Goal: Task Accomplishment & Management: Use online tool/utility

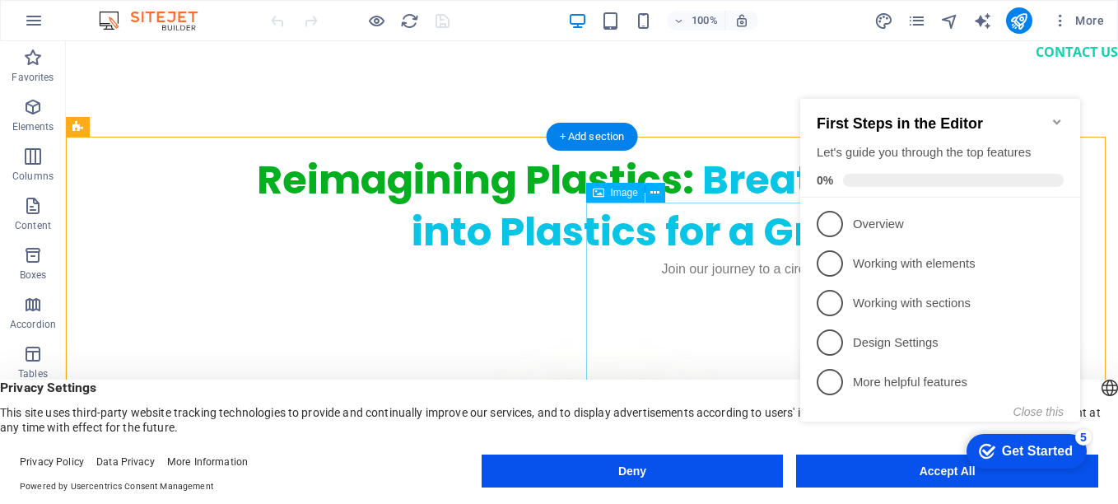
scroll to position [156, 0]
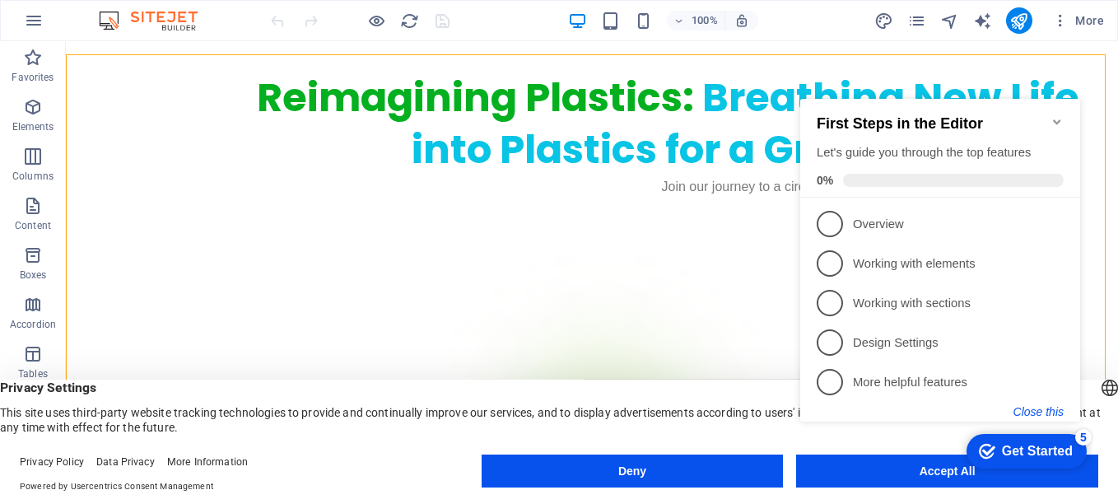
click at [1039, 416] on button "Close this" at bounding box center [1038, 411] width 50 height 13
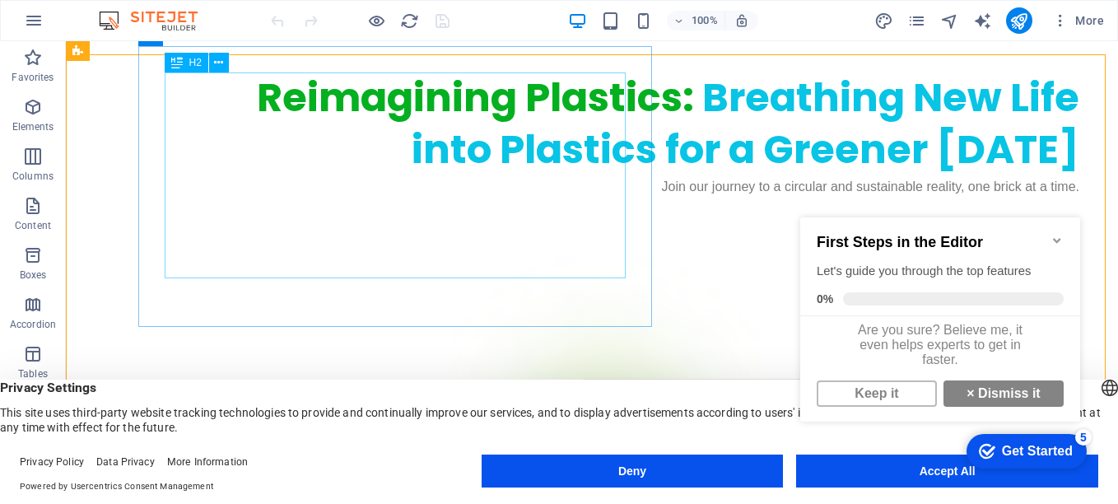
click at [272, 101] on div "Reimagining Plastics: Breathing New Life into Plastics for a Greener Tomorrow" at bounding box center [624, 123] width 909 height 103
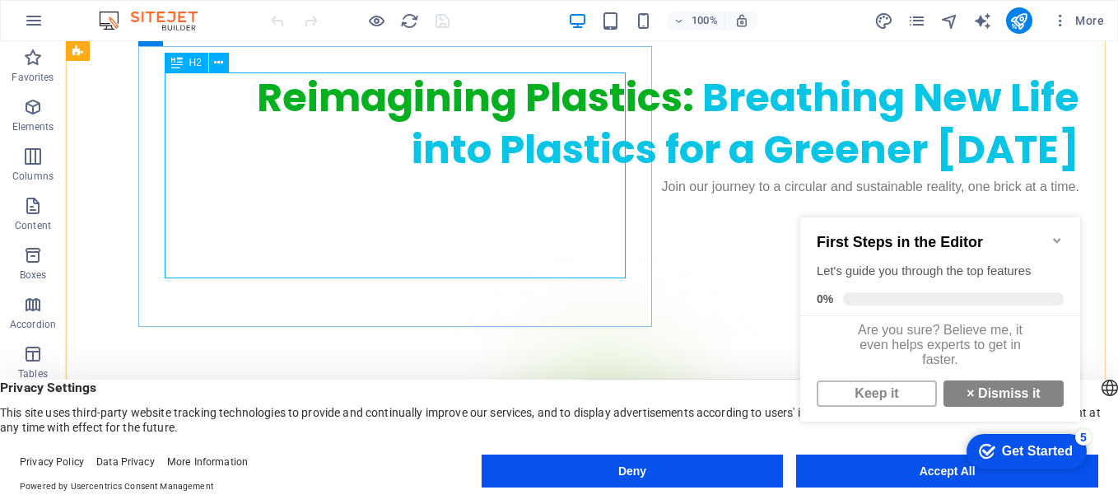
click at [188, 63] on div "H2" at bounding box center [187, 63] width 44 height 20
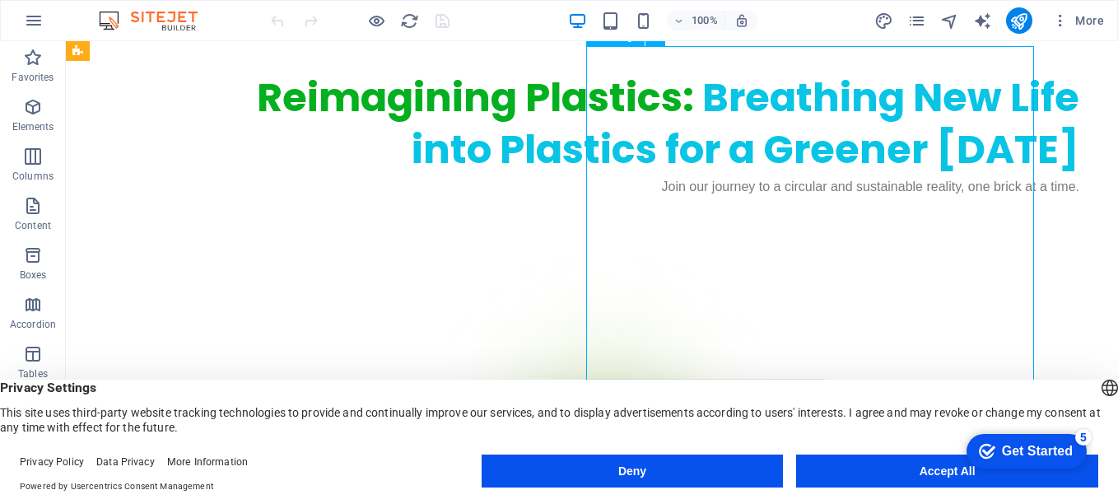
scroll to position [222, 0]
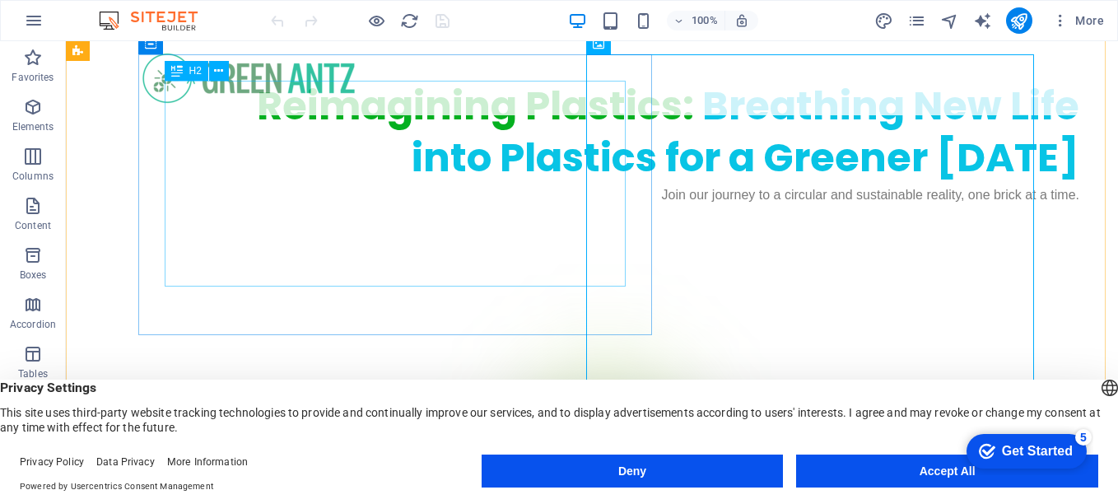
click at [421, 184] on div "Reimagining Plastics: Breathing New Life into Plastics for a Greener Tomorrow" at bounding box center [624, 132] width 909 height 103
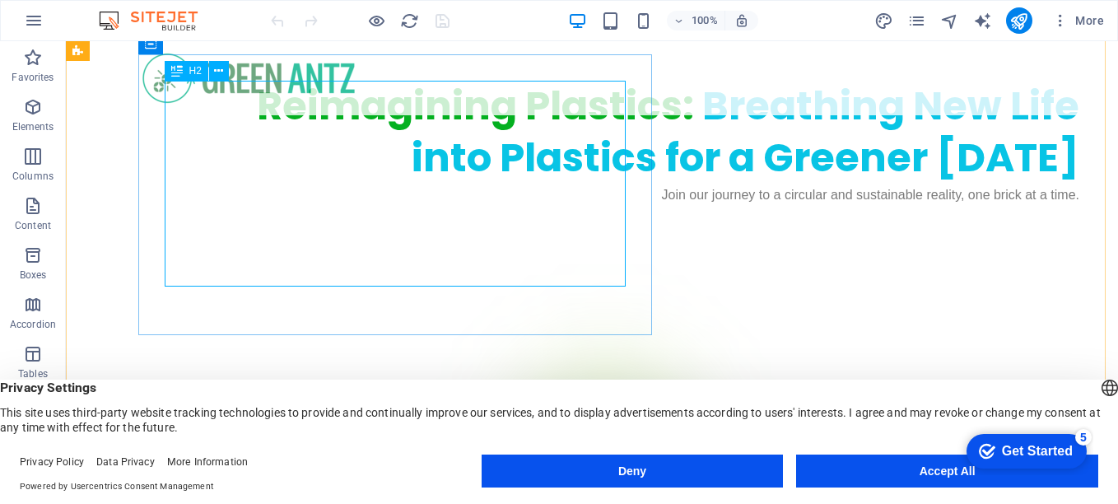
click at [174, 67] on icon at bounding box center [177, 71] width 12 height 20
click at [175, 69] on icon at bounding box center [177, 71] width 12 height 20
click at [220, 70] on icon at bounding box center [218, 71] width 9 height 17
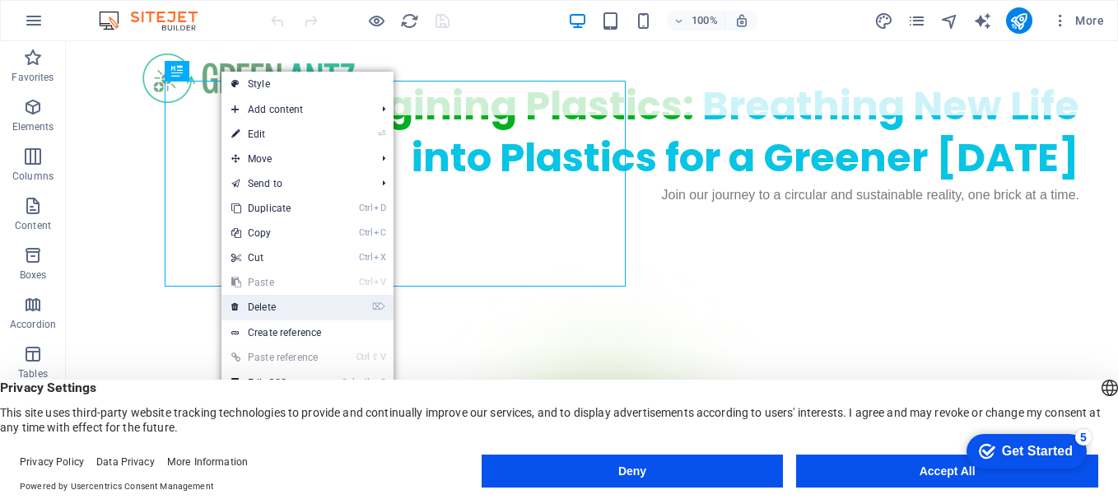
click at [287, 310] on link "⌦ Delete" at bounding box center [276, 307] width 110 height 25
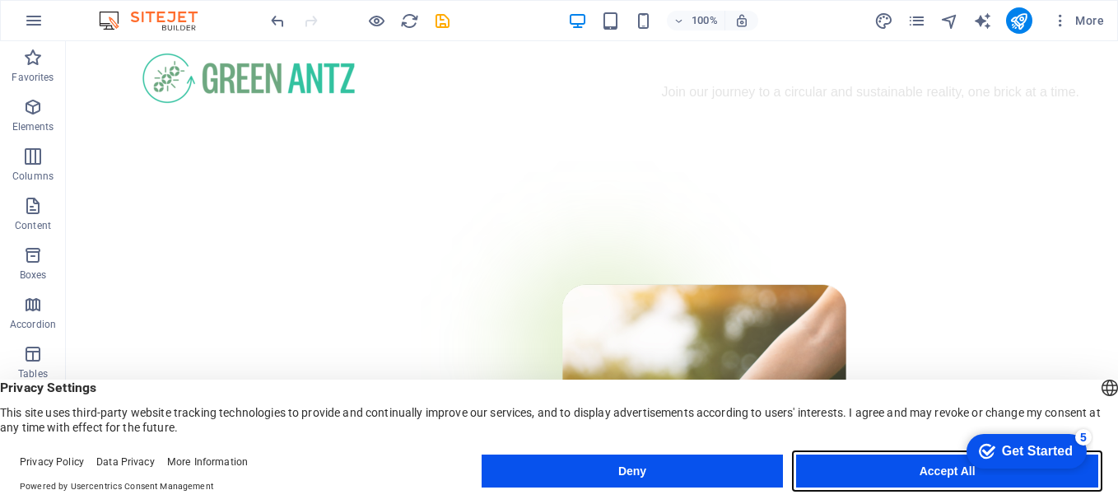
click at [848, 473] on button "Accept All" at bounding box center [947, 470] width 302 height 33
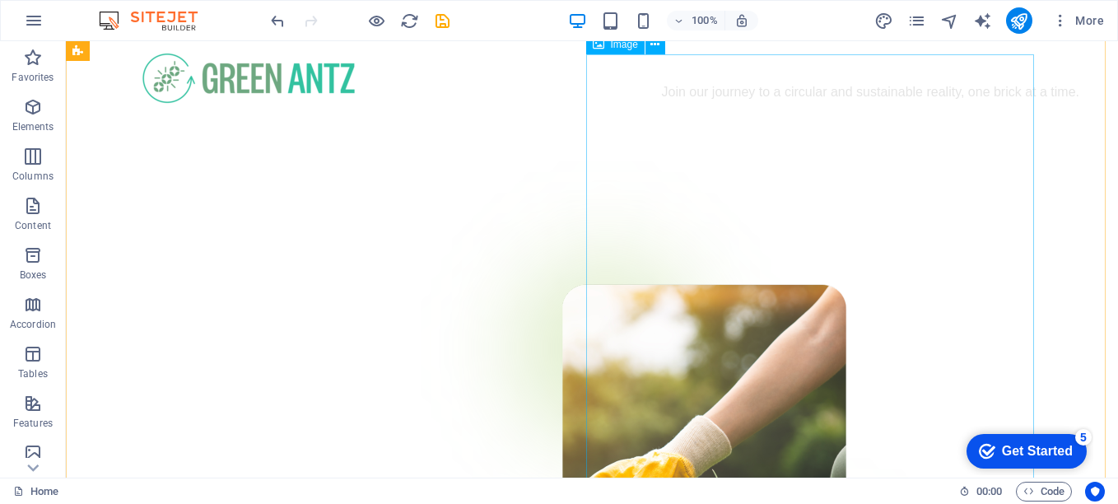
click at [835, 312] on figure at bounding box center [592, 496] width 896 height 733
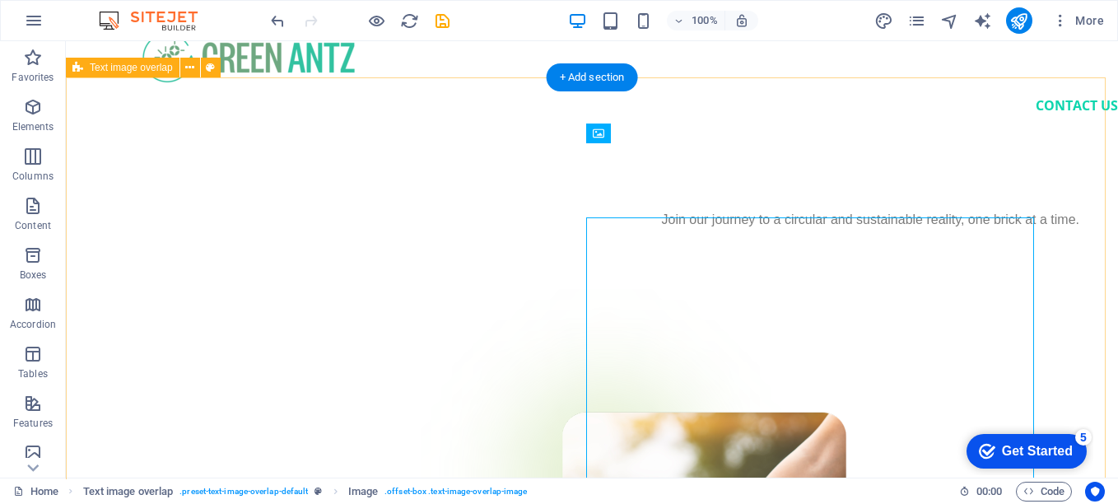
scroll to position [0, 0]
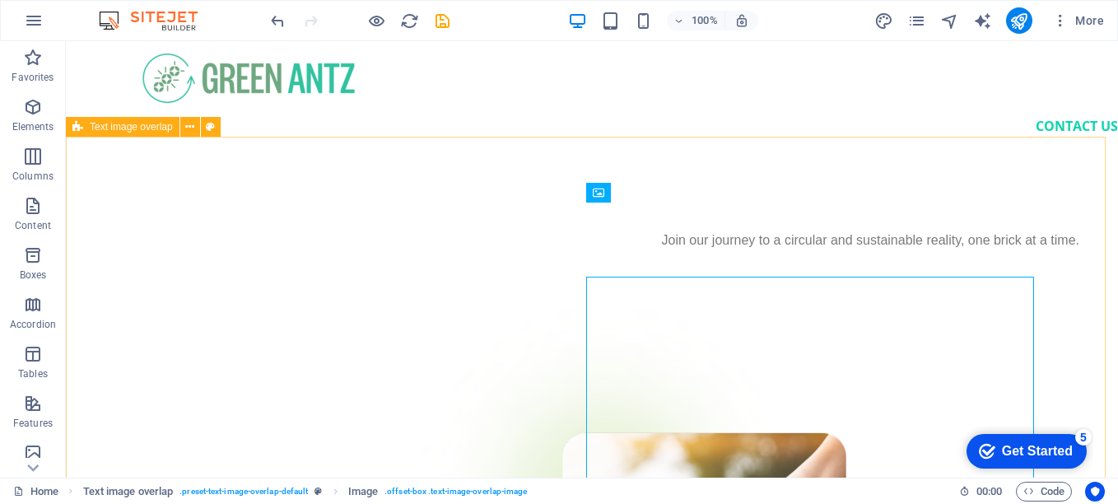
click at [86, 133] on div "Text image overlap" at bounding box center [123, 127] width 114 height 20
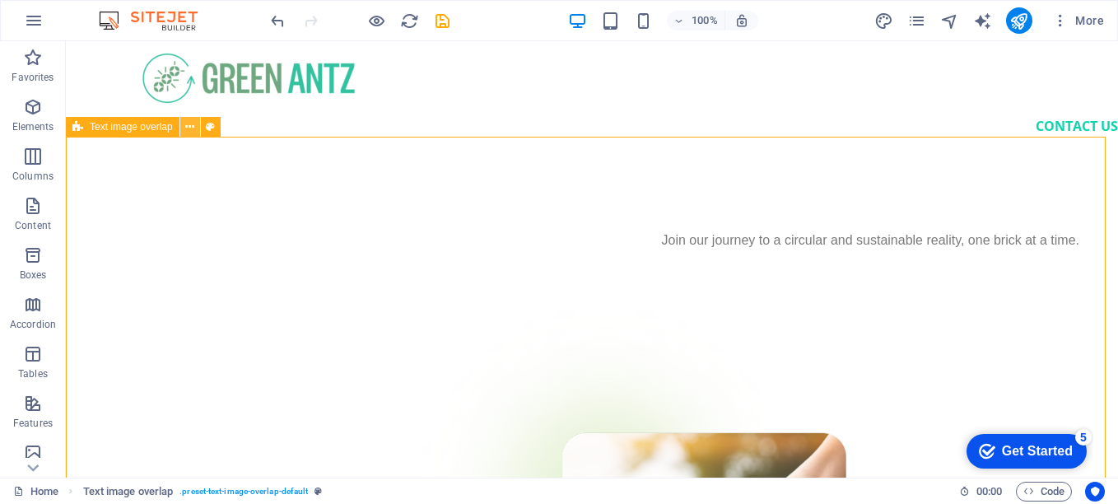
click at [192, 132] on icon at bounding box center [189, 127] width 9 height 17
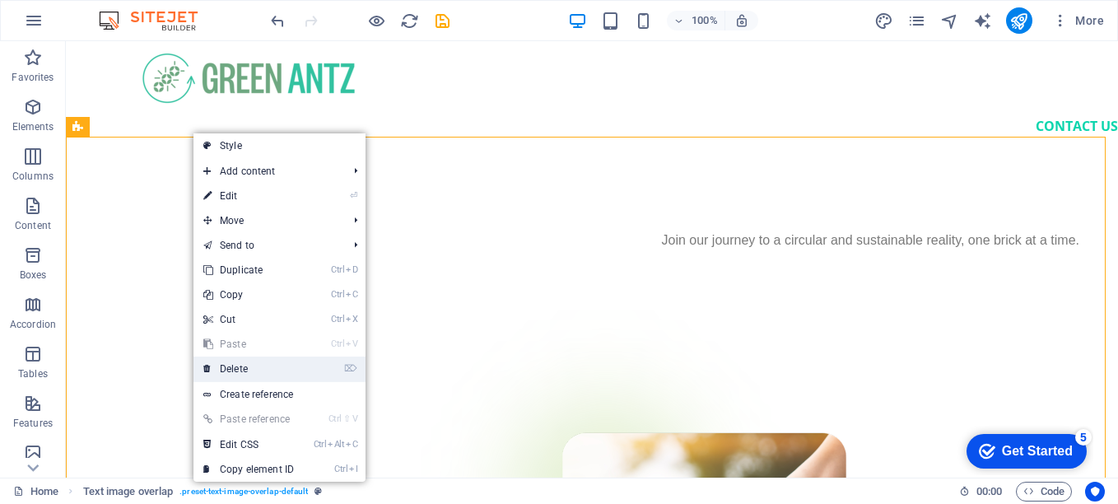
click at [239, 366] on link "⌦ Delete" at bounding box center [248, 368] width 110 height 25
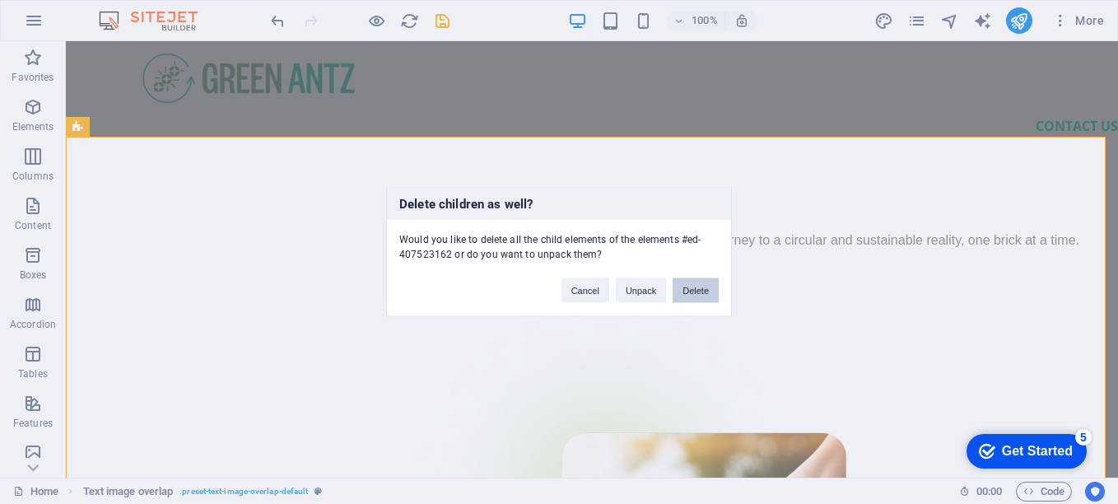
click at [704, 291] on button "Delete" at bounding box center [696, 290] width 46 height 25
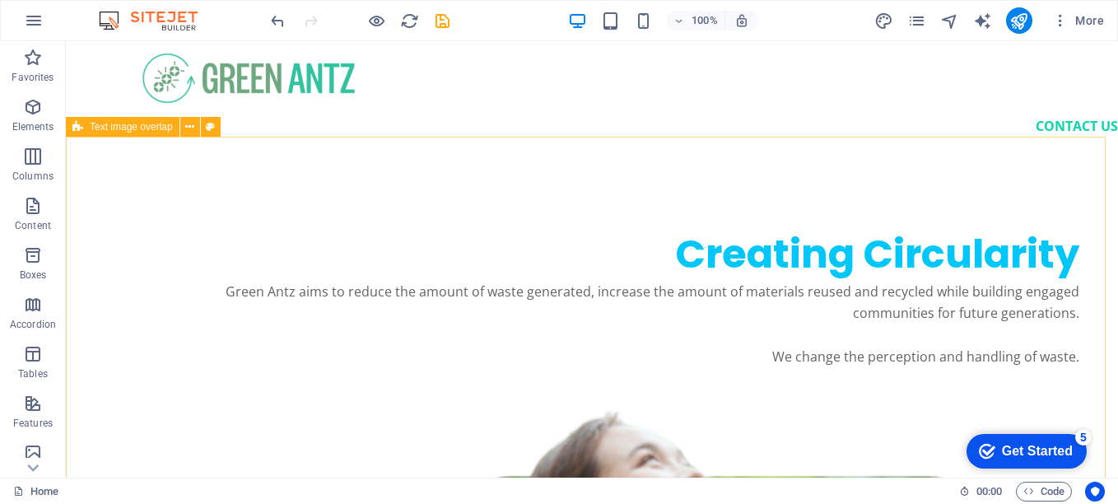
click at [77, 127] on icon at bounding box center [77, 127] width 11 height 20
click at [194, 127] on icon at bounding box center [189, 127] width 9 height 17
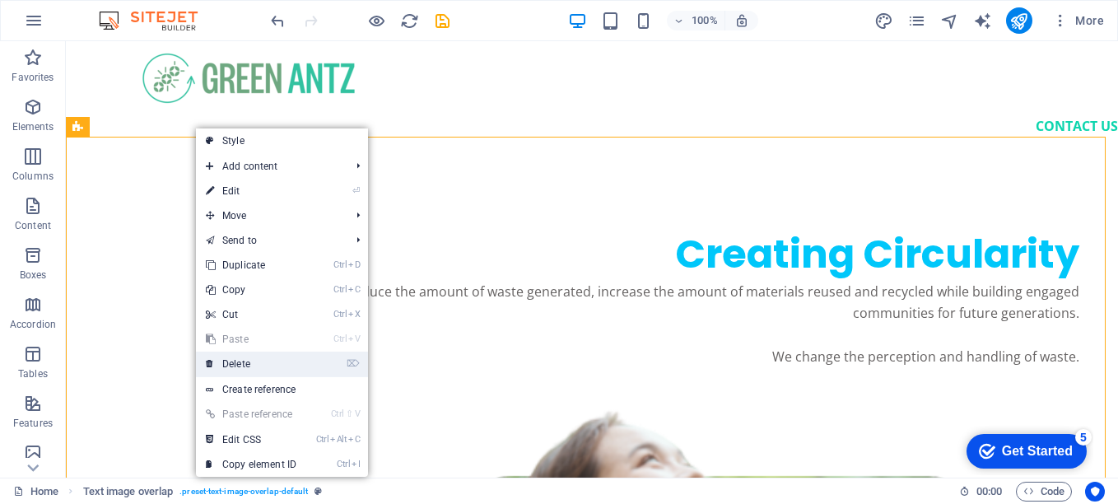
click at [243, 367] on link "⌦ Delete" at bounding box center [251, 364] width 110 height 25
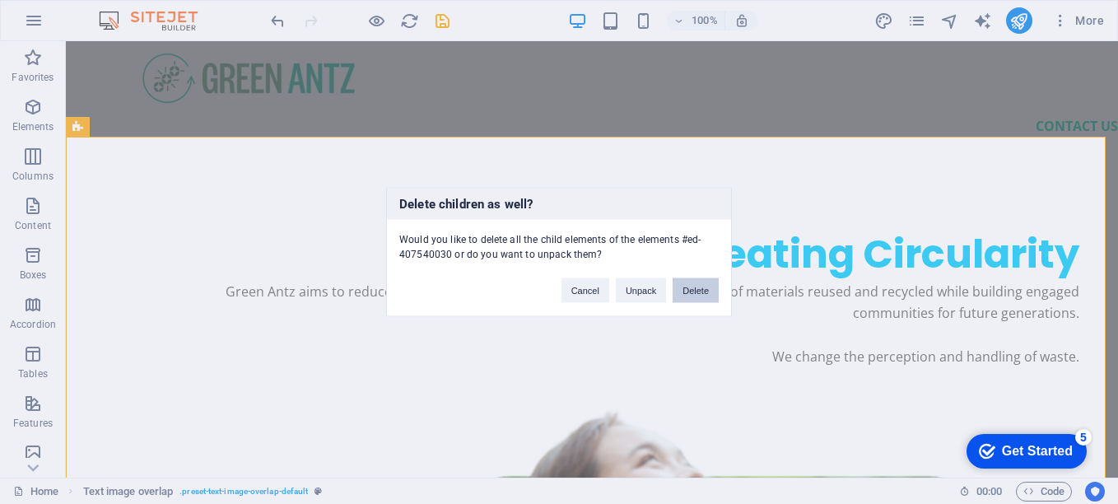
click at [686, 286] on button "Delete" at bounding box center [696, 290] width 46 height 25
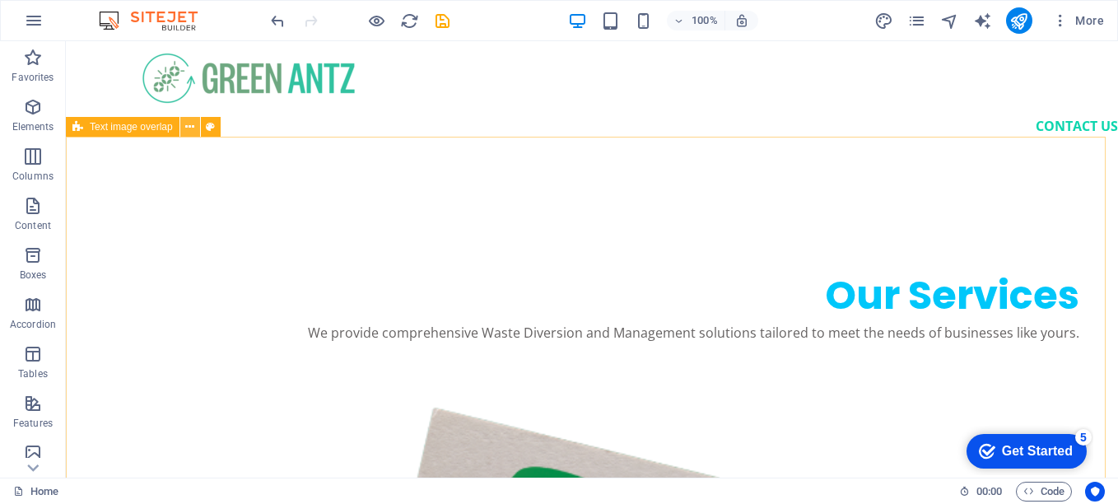
click at [193, 123] on icon at bounding box center [189, 127] width 9 height 17
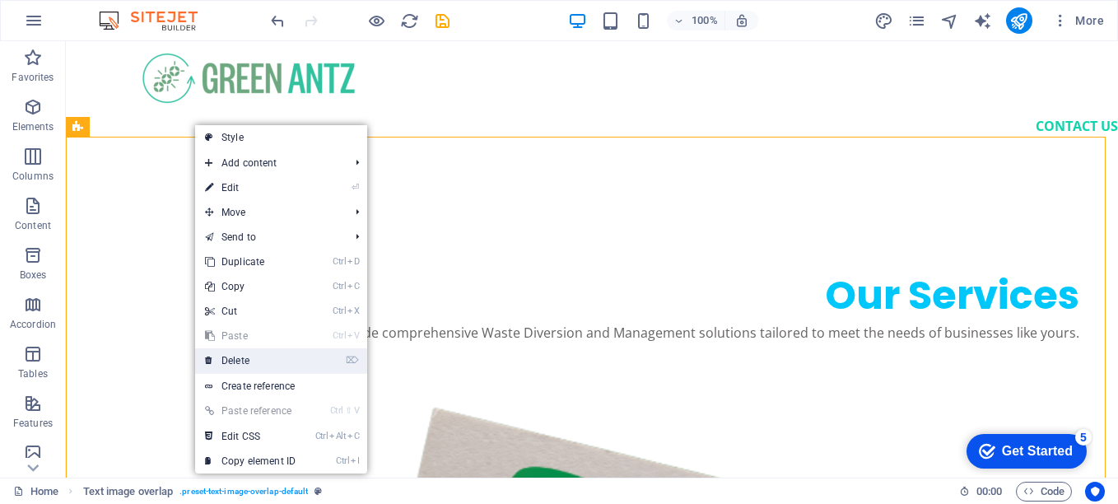
click at [257, 354] on link "⌦ Delete" at bounding box center [250, 360] width 110 height 25
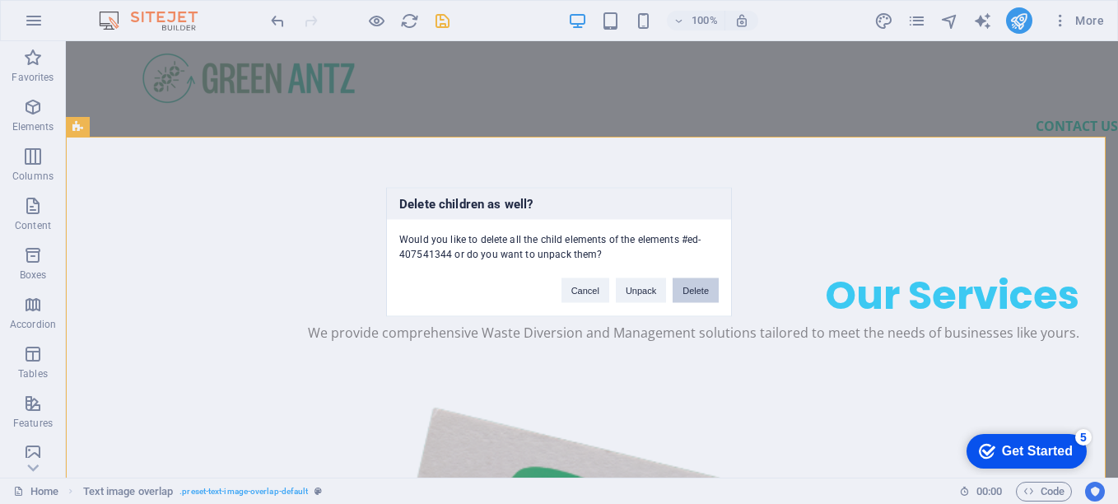
click at [694, 287] on button "Delete" at bounding box center [696, 290] width 46 height 25
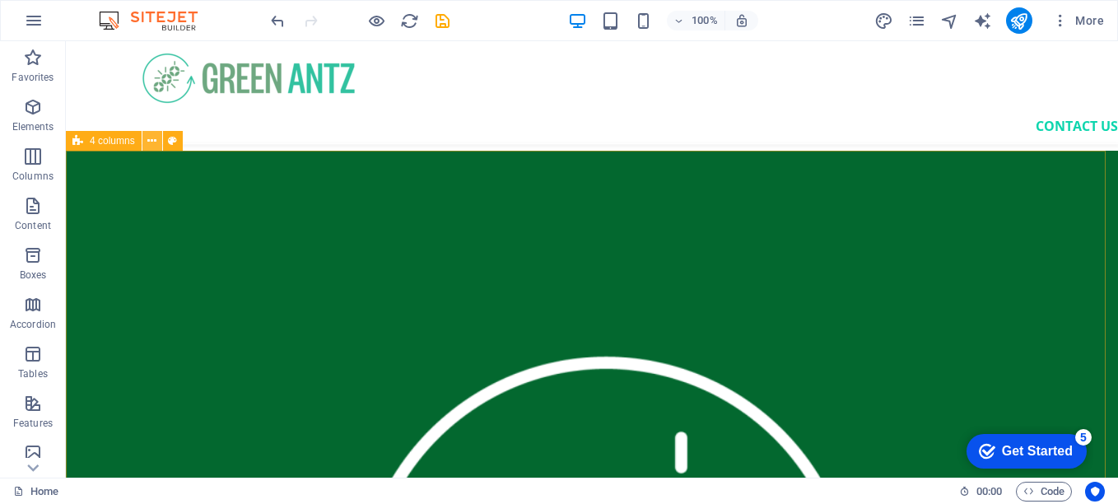
click at [157, 143] on button at bounding box center [152, 141] width 20 height 20
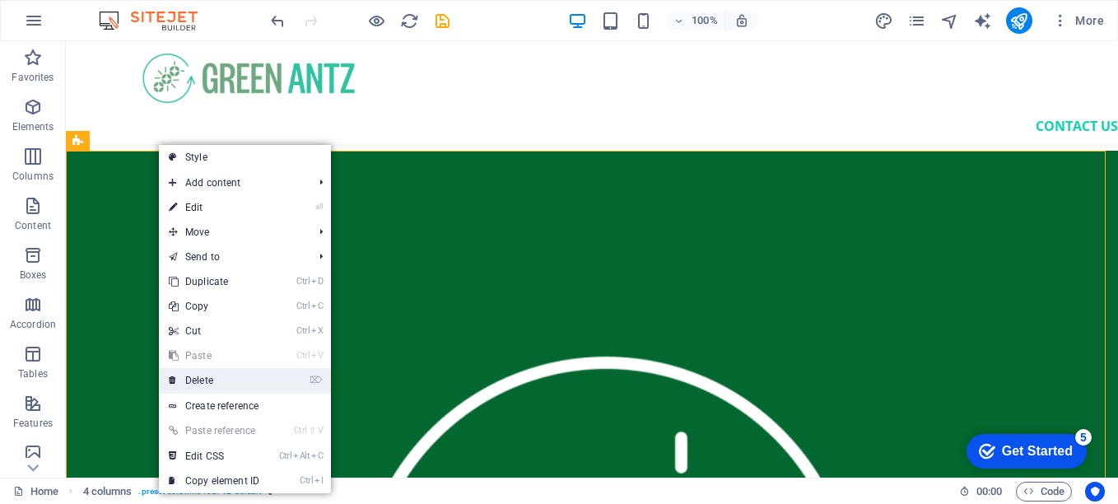
click at [233, 380] on link "⌦ Delete" at bounding box center [214, 380] width 110 height 25
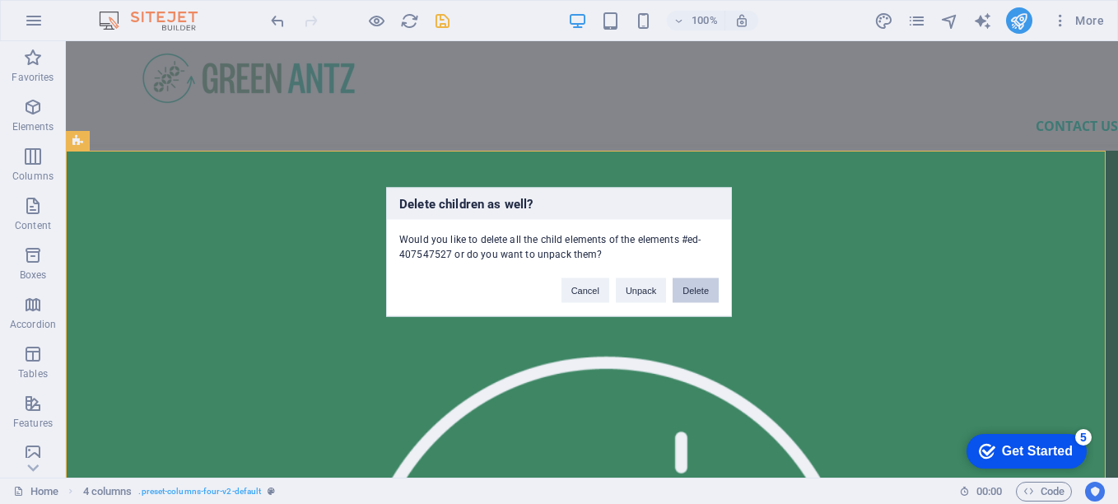
click at [705, 284] on button "Delete" at bounding box center [696, 290] width 46 height 25
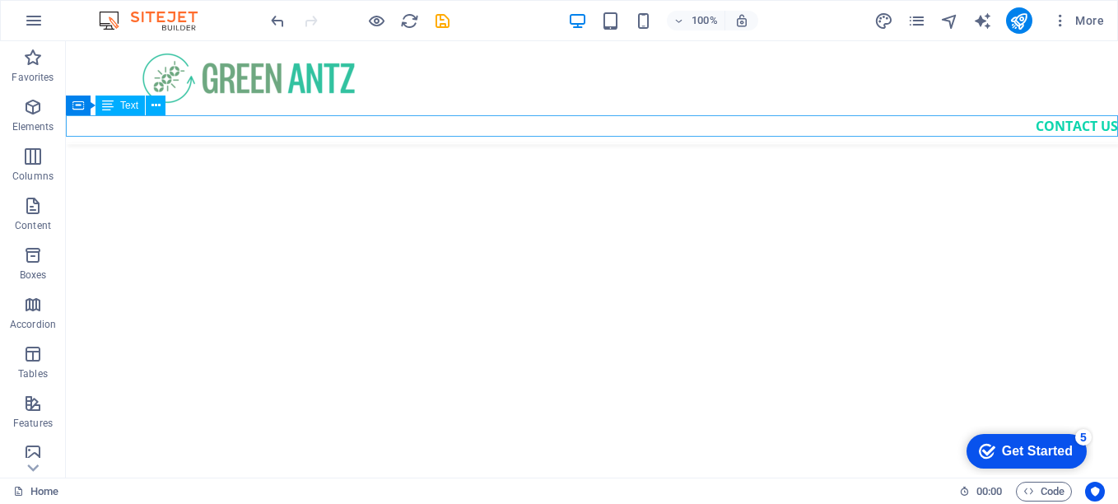
click at [1066, 123] on div "CONTACT US" at bounding box center [592, 125] width 1052 height 21
click at [161, 112] on button at bounding box center [156, 106] width 20 height 20
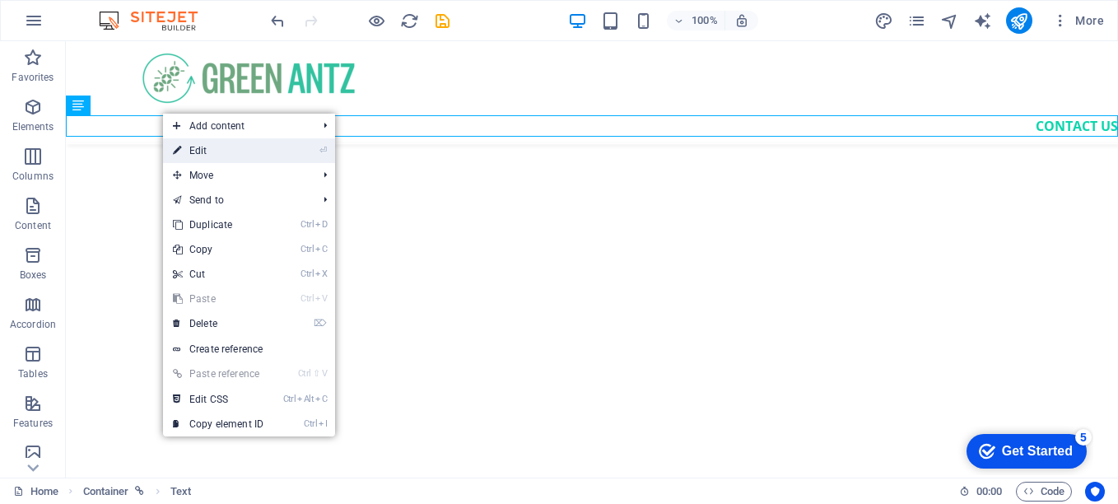
click at [204, 159] on link "⏎ Edit" at bounding box center [218, 150] width 110 height 25
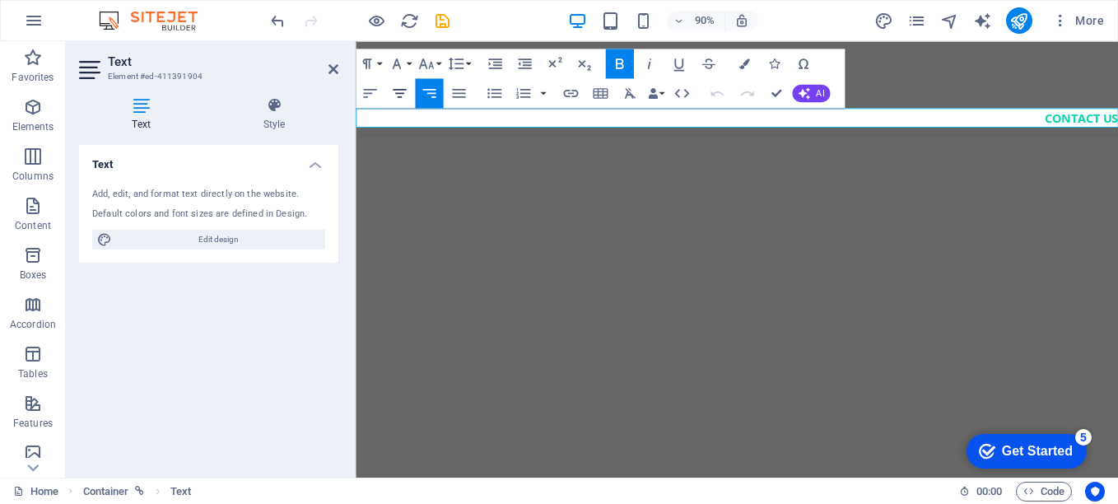
click at [400, 98] on icon "button" at bounding box center [399, 93] width 18 height 18
click at [375, 96] on icon "button" at bounding box center [370, 93] width 18 height 18
click at [487, 124] on strong "CONTACT US" at bounding box center [446, 126] width 82 height 18
click at [487, 121] on strong "CONTACT US" at bounding box center [446, 126] width 82 height 18
drag, startPoint x: 501, startPoint y: 121, endPoint x: 210, endPoint y: 116, distance: 290.7
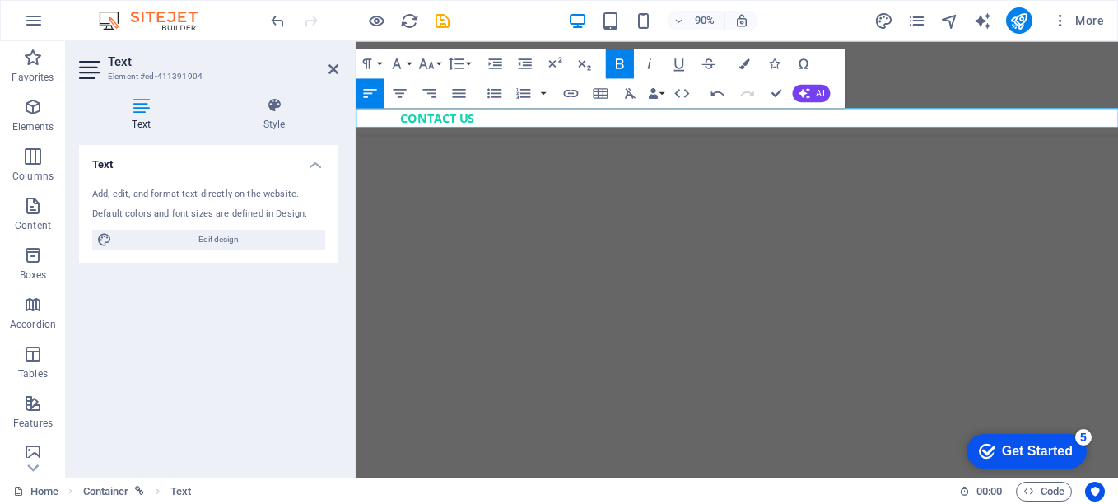
click at [356, 116] on html "CONTACT US" at bounding box center [779, 95] width 847 height 109
click at [575, 126] on p "This website has been di" at bounding box center [804, 125] width 798 height 21
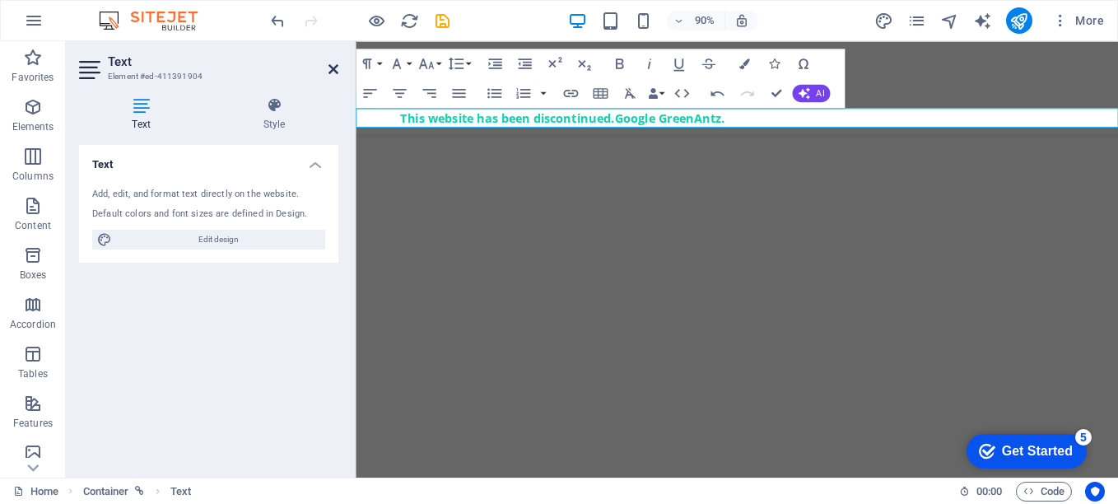
click at [337, 65] on icon at bounding box center [333, 69] width 10 height 13
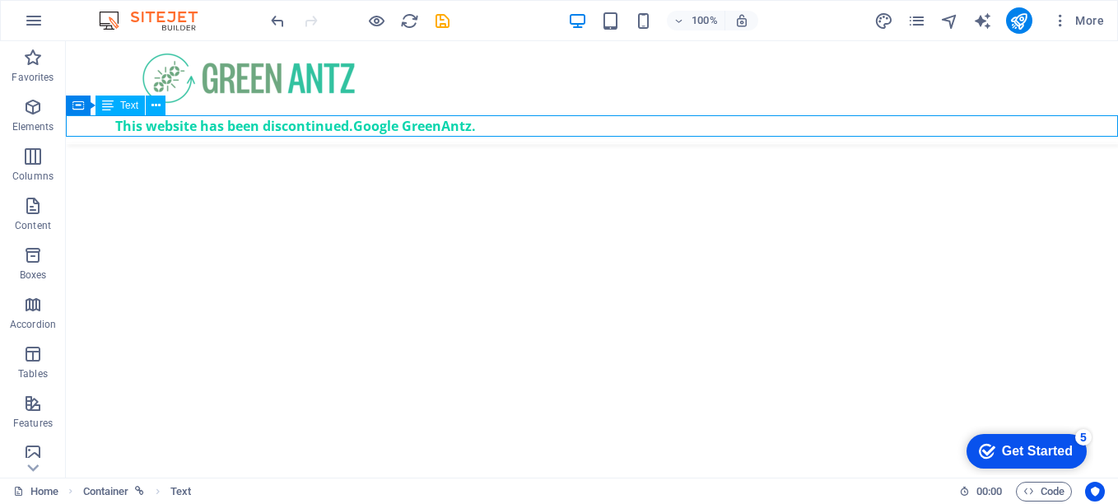
click at [356, 120] on div "This website has been discontinued. Google GreenAntz." at bounding box center [592, 125] width 1052 height 21
click at [362, 128] on div "This website has been discontinued. Google GreenAntz." at bounding box center [592, 125] width 1052 height 21
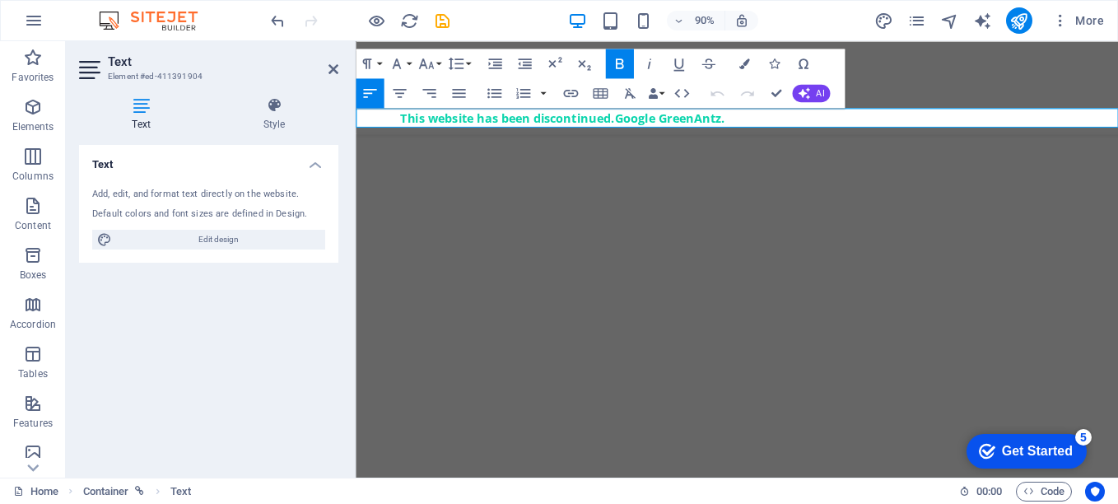
click at [655, 123] on strong "Google GreenAntz." at bounding box center [704, 126] width 123 height 18
click at [648, 126] on strong "Google GreenAntz." at bounding box center [704, 126] width 123 height 18
click at [868, 124] on p "This website has been discontinued. Please Google GreenAntz." at bounding box center [804, 125] width 798 height 21
click at [327, 72] on header "Text Element #ed-411391904" at bounding box center [208, 62] width 259 height 43
click at [333, 69] on icon at bounding box center [333, 69] width 10 height 13
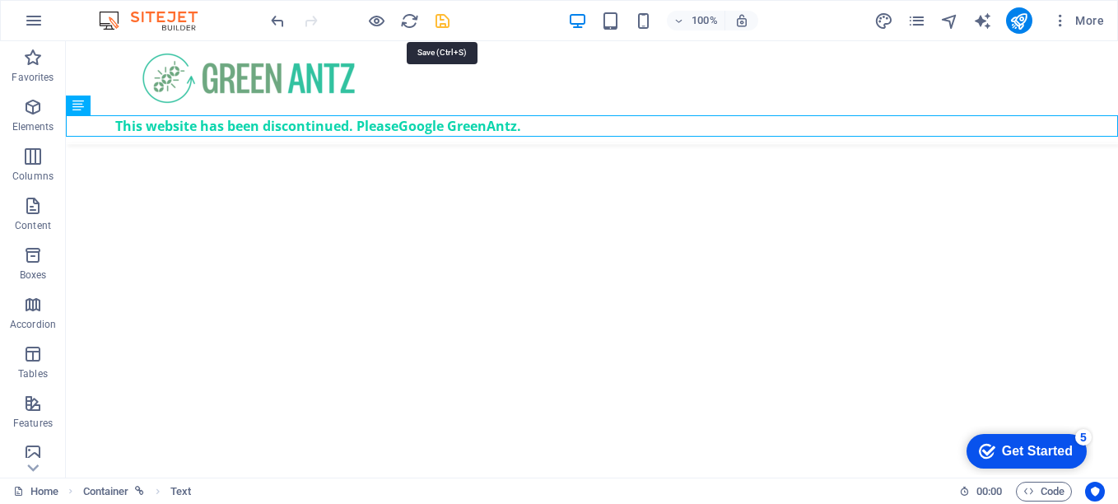
click at [442, 21] on icon "save" at bounding box center [442, 21] width 19 height 19
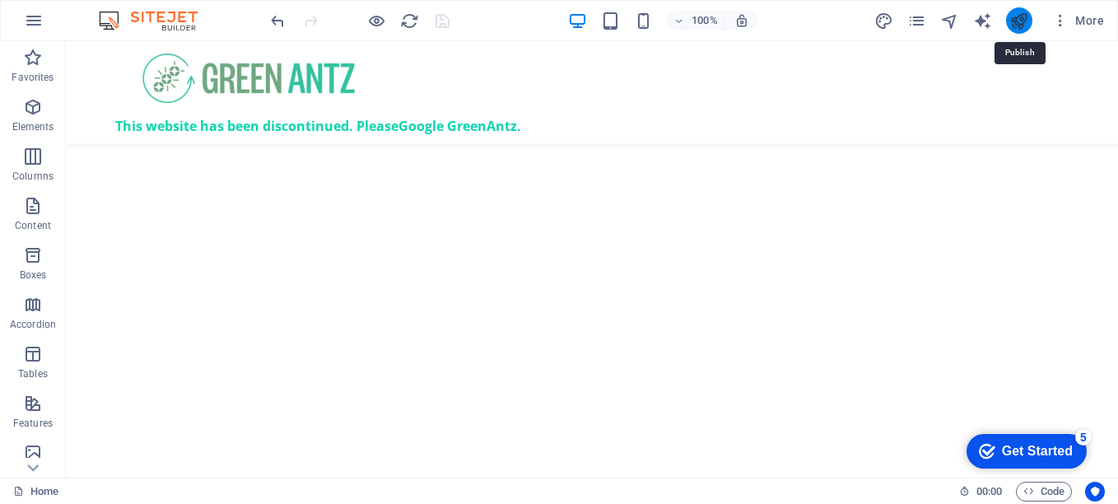
click at [1021, 22] on icon "publish" at bounding box center [1018, 21] width 19 height 19
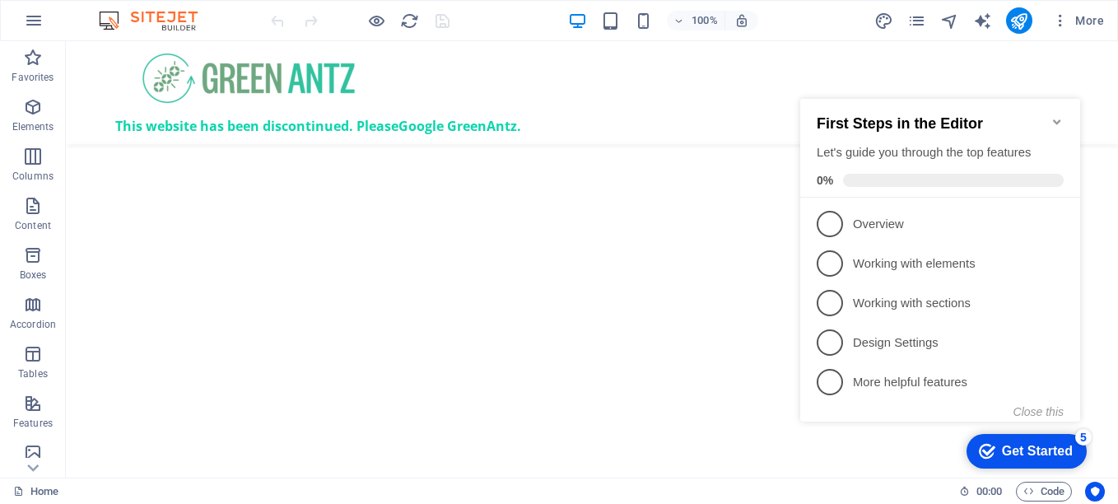
drag, startPoint x: 651, startPoint y: 6, endPoint x: 55, endPoint y: 33, distance: 596.7
click at [55, 33] on div "100% More" at bounding box center [559, 21] width 1116 height 40
